Goal: Task Accomplishment & Management: Use online tool/utility

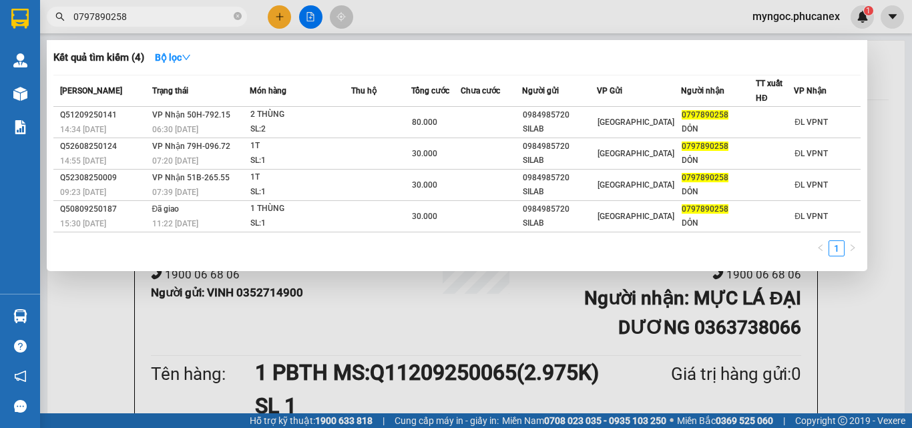
click at [237, 16] on icon "close-circle" at bounding box center [238, 16] width 8 height 8
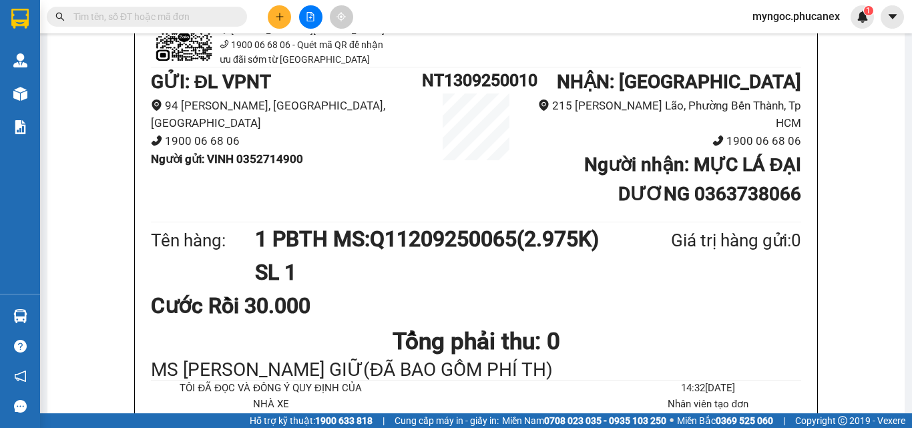
click at [154, 17] on input "text" at bounding box center [152, 16] width 158 height 15
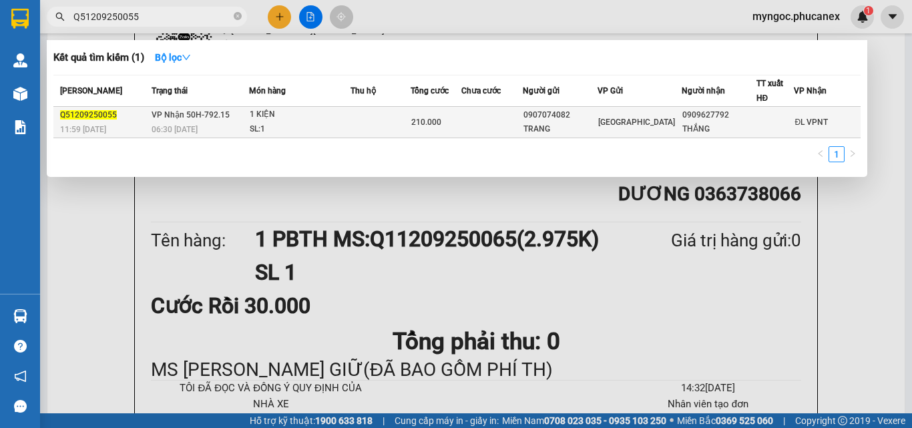
type input "Q51209250055"
click at [475, 125] on td at bounding box center [491, 122] width 61 height 31
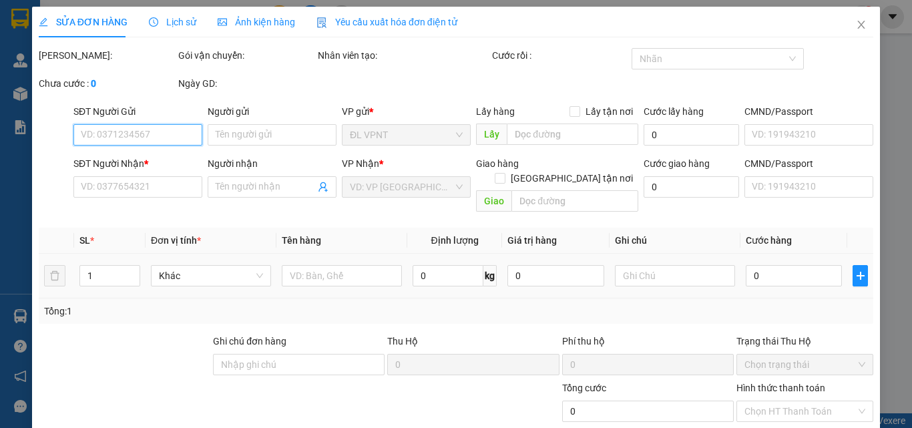
type input "0907074082"
type input "TRANG"
type input "0909627792"
type input "THẮNG"
type input "210.000"
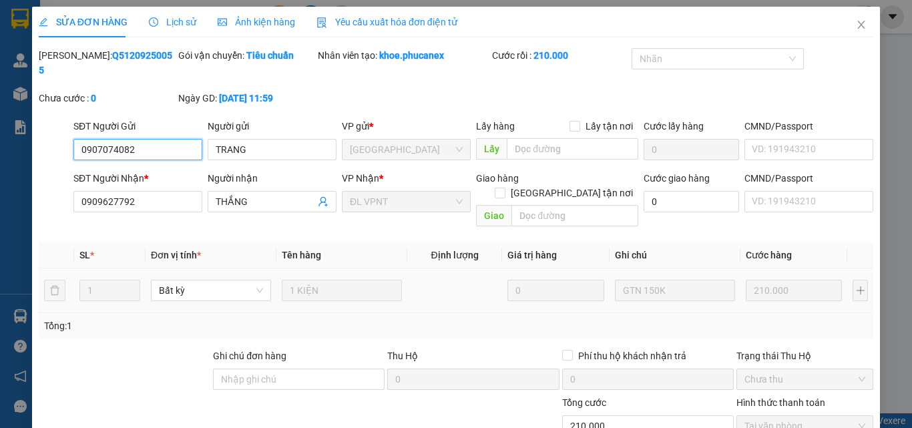
scroll to position [69, 0]
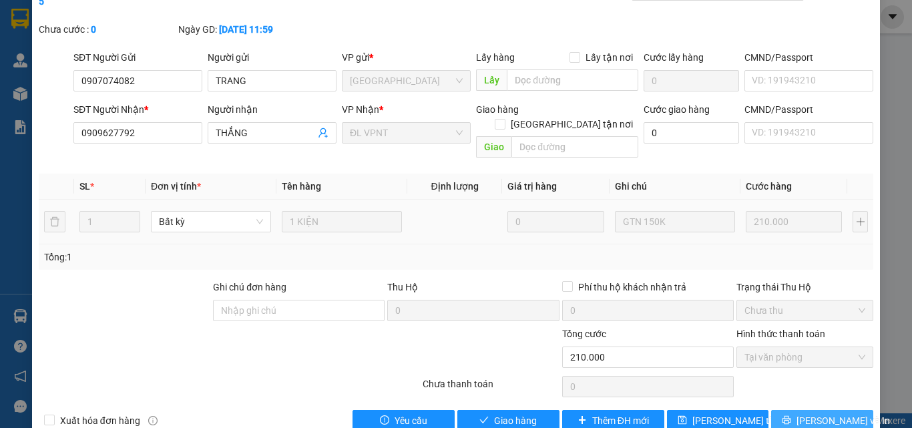
click at [798, 410] on button "[PERSON_NAME] và In" at bounding box center [822, 420] width 102 height 21
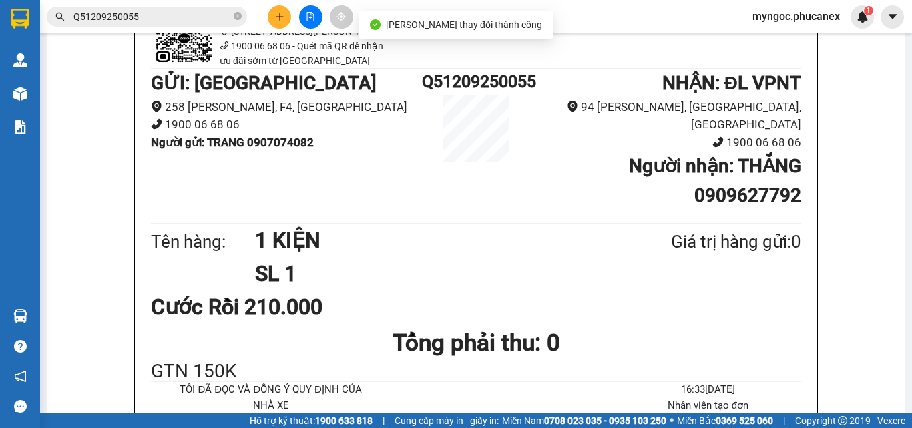
scroll to position [133, 0]
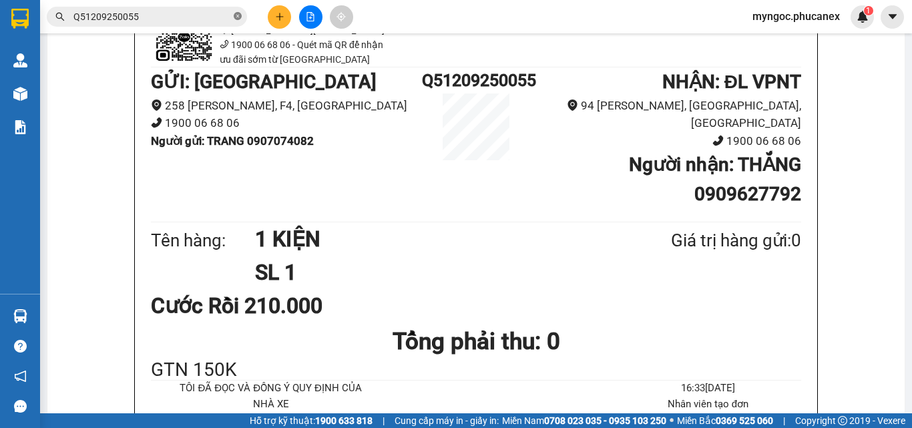
click at [236, 17] on icon "close-circle" at bounding box center [238, 16] width 8 height 8
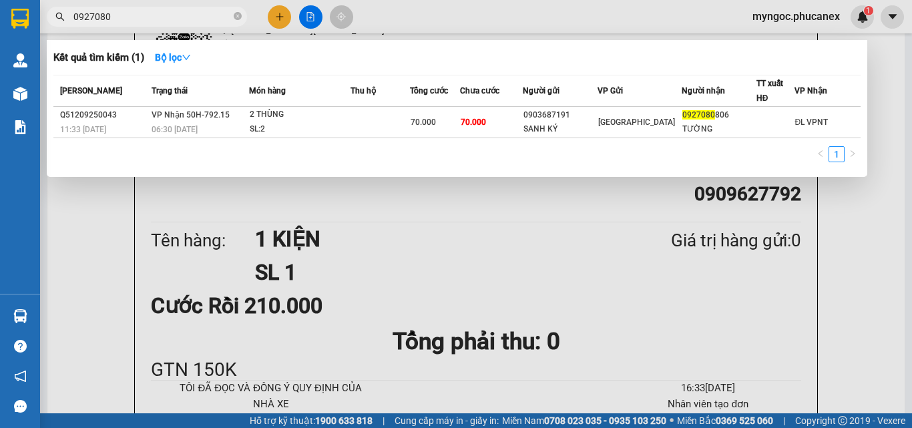
type input "0927080"
